Goal: Task Accomplishment & Management: Use online tool/utility

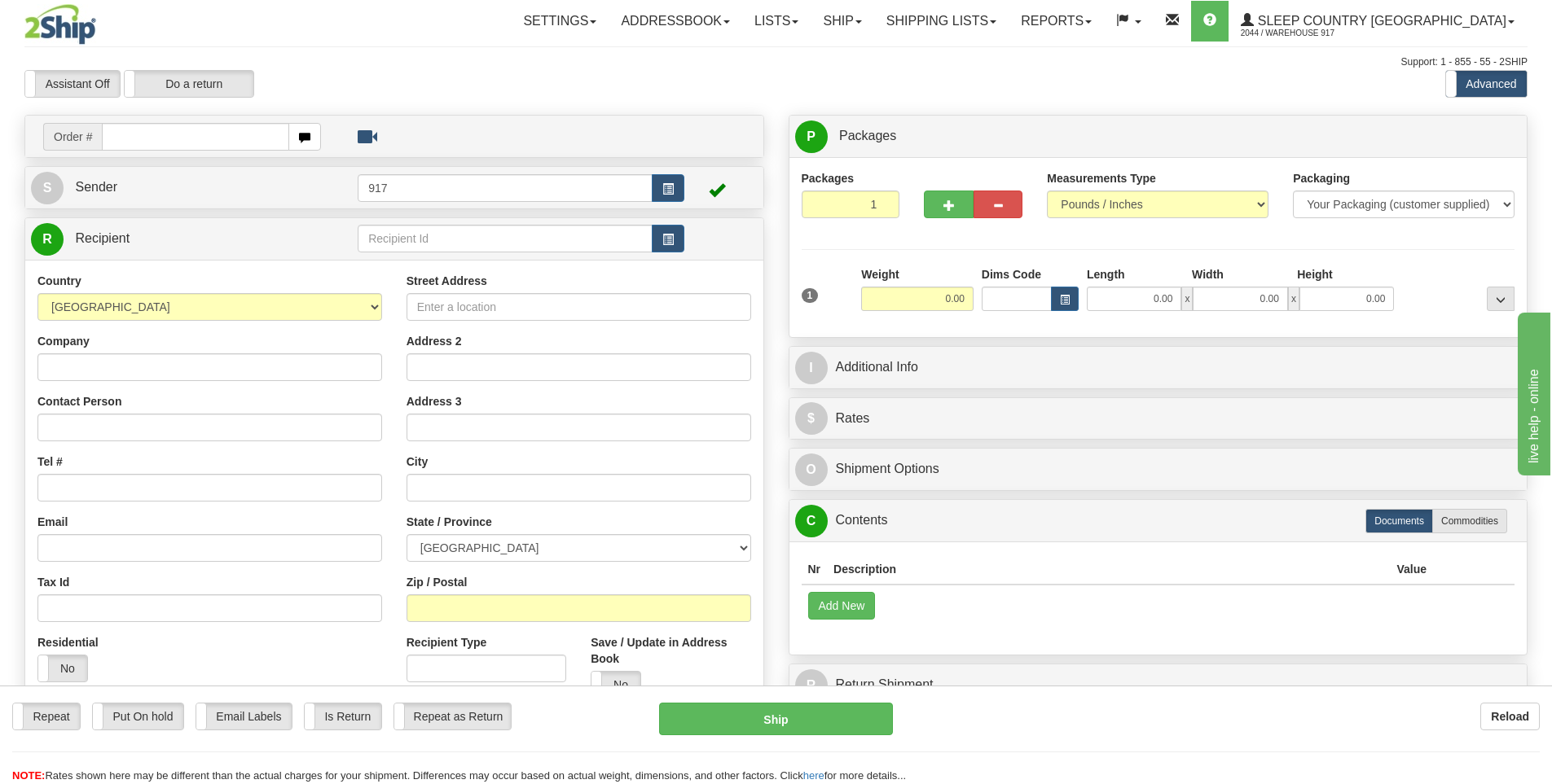
click at [190, 143] on input "text" at bounding box center [195, 137] width 187 height 28
type input "9017I117795"
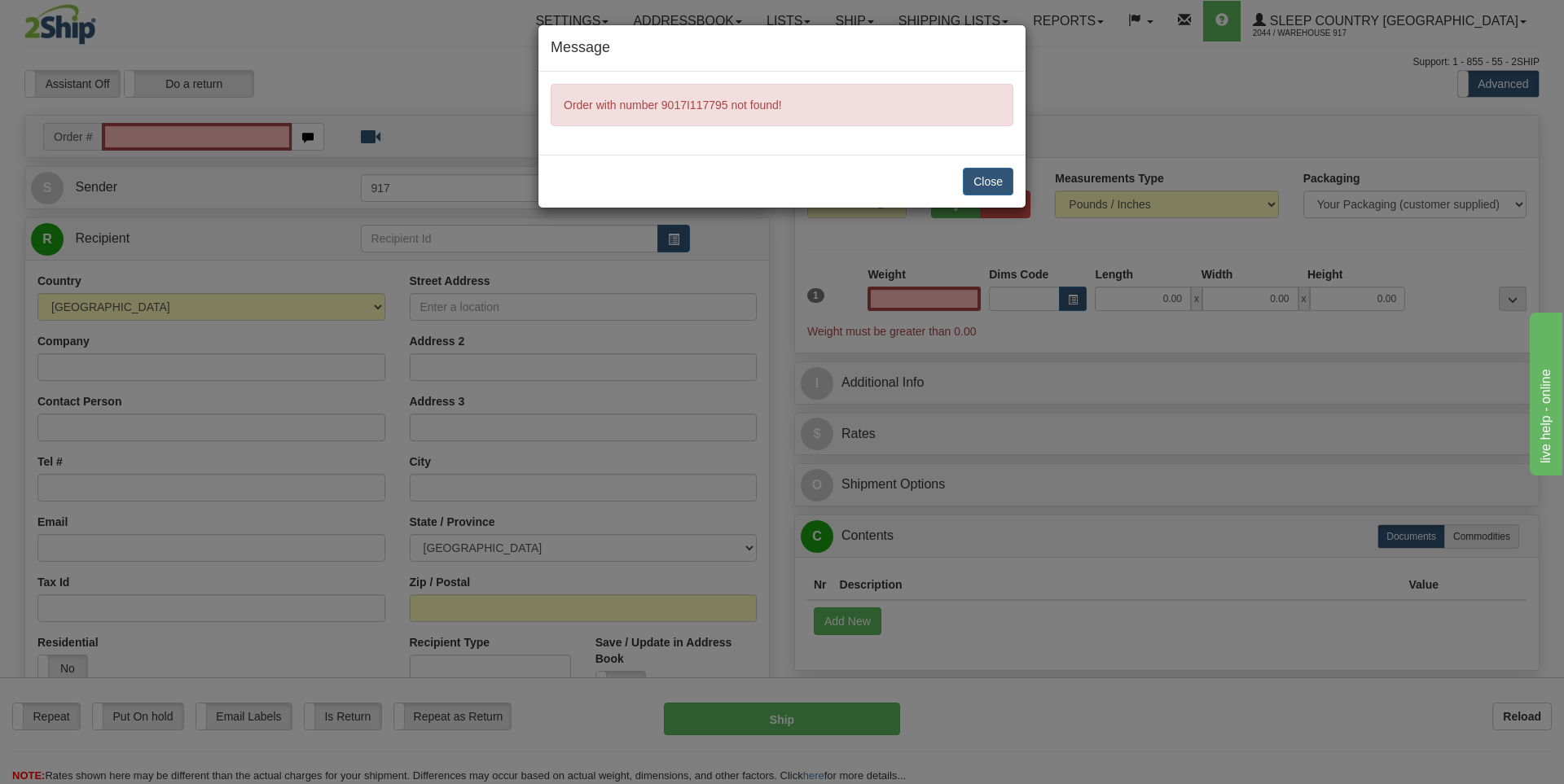
type input "0.00"
click at [982, 180] on button "Close" at bounding box center [988, 181] width 51 height 28
